Goal: Subscribe to service/newsletter

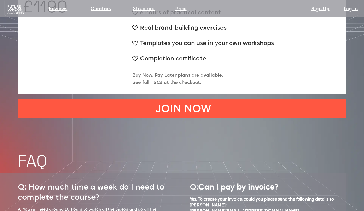
scroll to position [1910, 0]
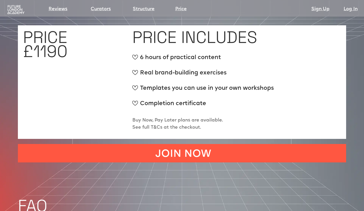
click at [11, 9] on img at bounding box center [15, 10] width 19 height 10
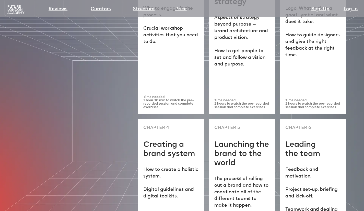
scroll to position [1373, 0]
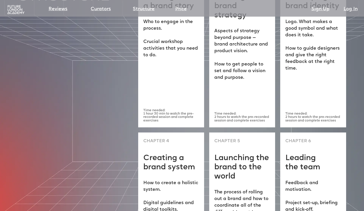
click at [11, 9] on img at bounding box center [15, 10] width 19 height 10
click at [11, 10] on img at bounding box center [15, 10] width 19 height 10
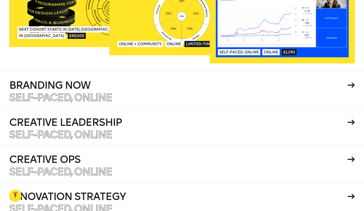
scroll to position [879, 0]
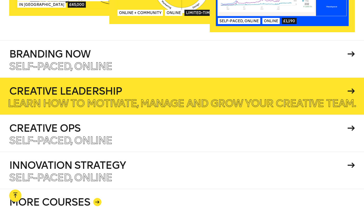
click at [213, 98] on p "Learn how to motivate, manage and grow your creative team." at bounding box center [182, 103] width 348 height 10
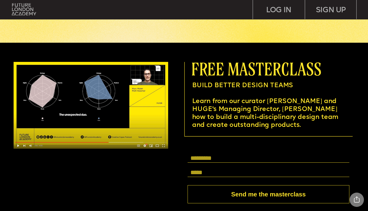
scroll to position [1405, 0]
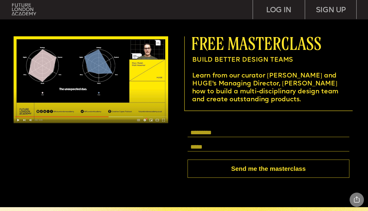
click at [199, 133] on input "text" at bounding box center [269, 132] width 162 height 9
type input "**********"
click at [215, 146] on input "text" at bounding box center [269, 146] width 162 height 9
type input "**********"
click at [249, 171] on button "Send me the masterclass" at bounding box center [269, 168] width 162 height 18
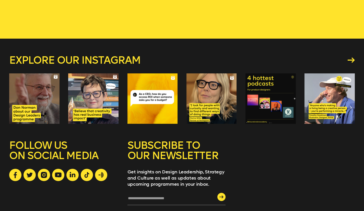
scroll to position [77, 0]
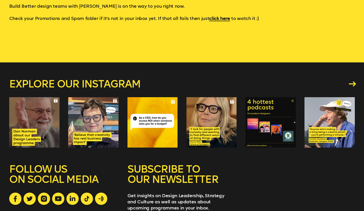
click at [353, 83] on icon at bounding box center [352, 83] width 7 height 5
click at [351, 83] on icon at bounding box center [352, 83] width 7 height 5
